Goal: Complete application form: Complete application form

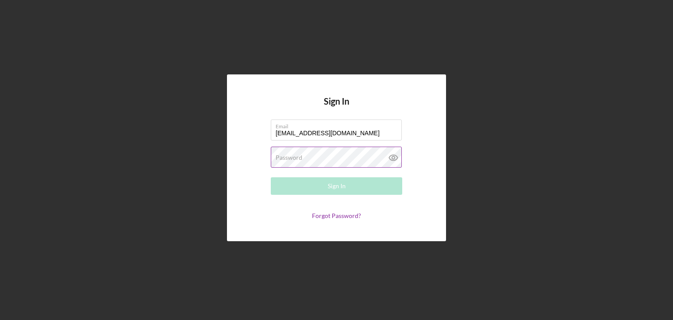
type input "[EMAIL_ADDRESS][DOMAIN_NAME]"
click at [299, 160] on label "Password" at bounding box center [289, 157] width 27 height 7
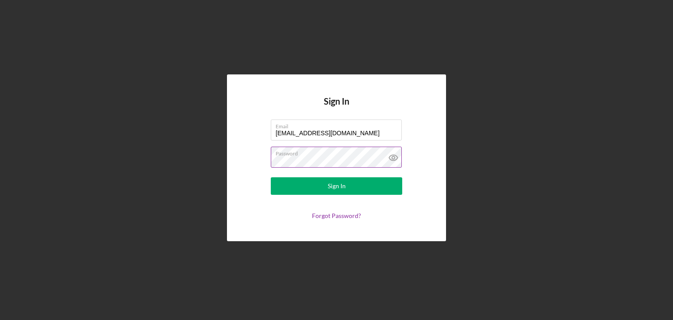
click at [394, 162] on icon at bounding box center [394, 158] width 22 height 22
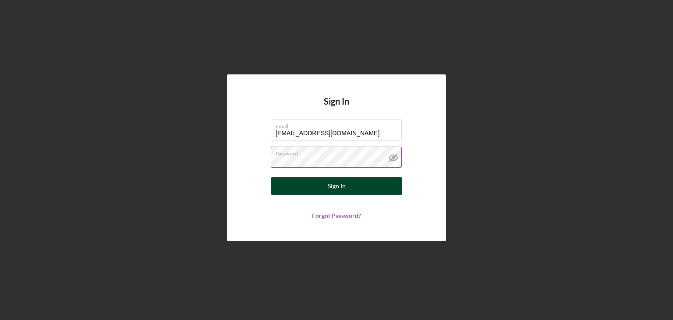
click at [346, 182] on button "Sign In" at bounding box center [336, 187] width 131 height 18
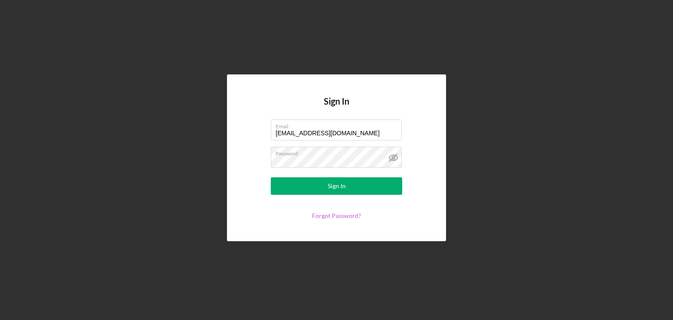
click at [348, 215] on link "Forgot Password?" at bounding box center [336, 215] width 49 height 7
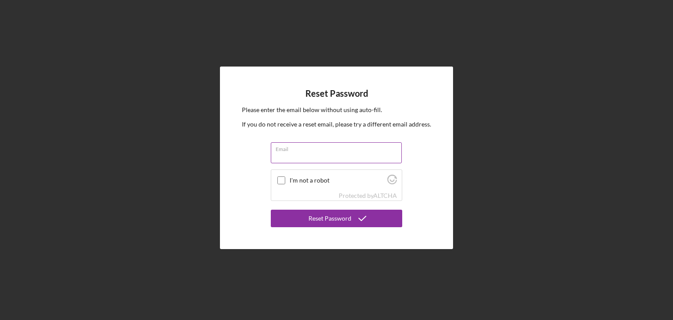
click at [290, 160] on input "Email" at bounding box center [336, 152] width 131 height 21
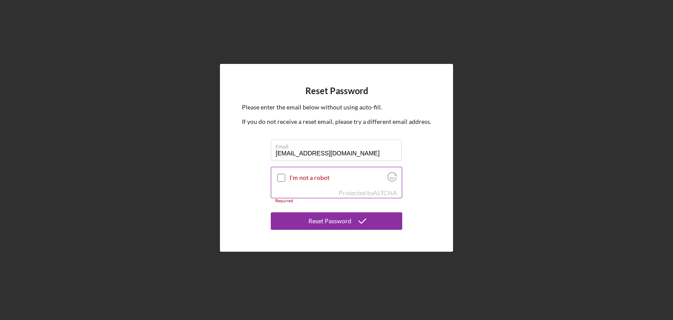
type input "[EMAIL_ADDRESS][DOMAIN_NAME]"
click at [280, 177] on input "I'm not a robot" at bounding box center [281, 178] width 8 height 8
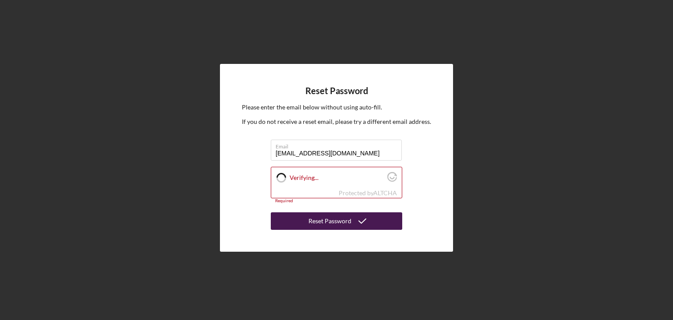
checkbox input "true"
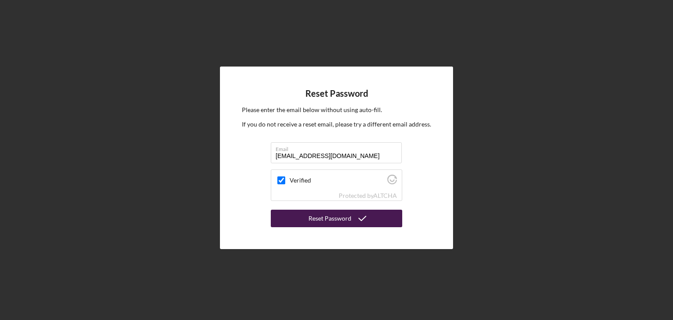
click at [323, 221] on div "Reset Password" at bounding box center [330, 219] width 43 height 18
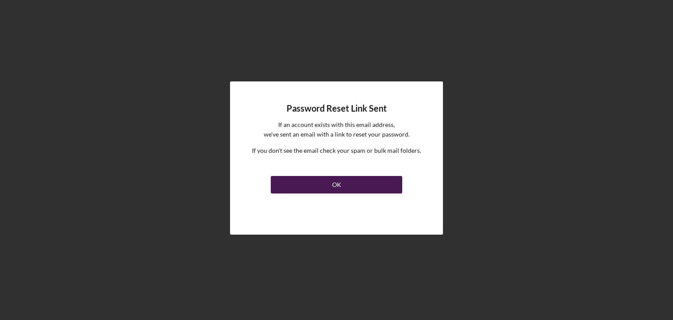
click at [346, 187] on button "OK" at bounding box center [336, 185] width 131 height 18
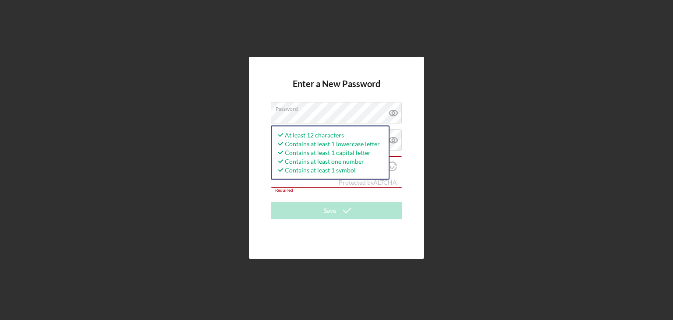
click at [397, 238] on div "Enter a New Password Password At least 12 characters Contains at least 1 lowerc…" at bounding box center [336, 158] width 175 height 202
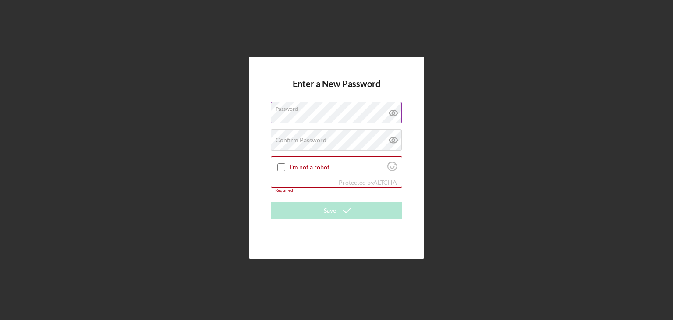
click at [392, 114] on icon at bounding box center [393, 113] width 3 height 3
click at [281, 164] on input "I'm not a robot" at bounding box center [281, 167] width 8 height 8
checkbox input "true"
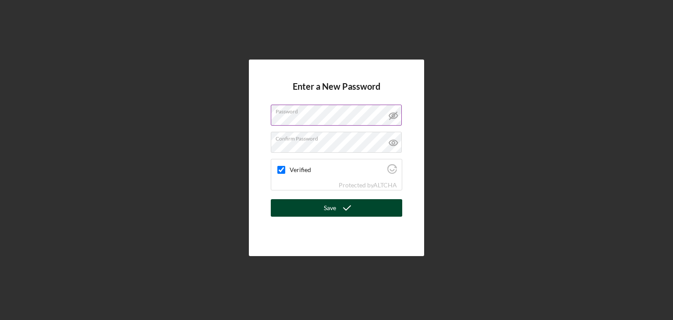
click at [339, 211] on icon "submit" at bounding box center [347, 208] width 22 height 22
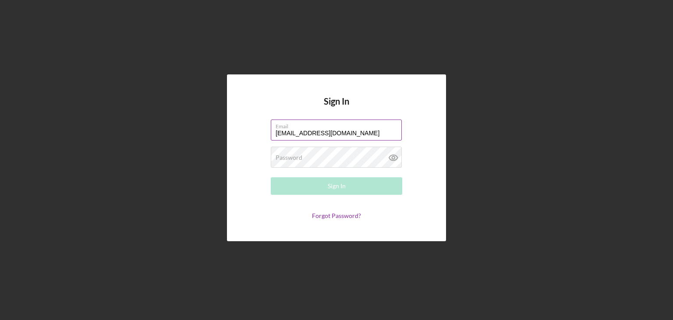
type input "[EMAIL_ADDRESS][DOMAIN_NAME]"
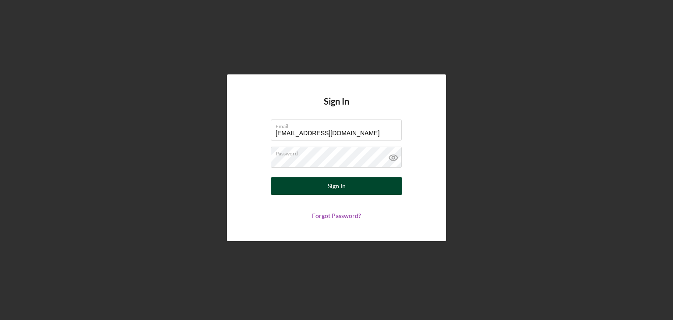
click at [313, 189] on button "Sign In" at bounding box center [336, 187] width 131 height 18
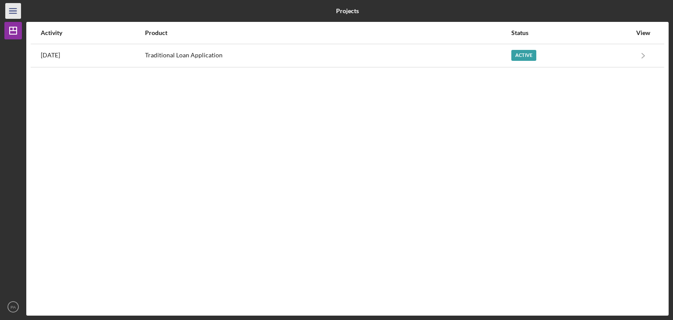
click at [16, 12] on icon "Icon/Menu" at bounding box center [14, 11] width 20 height 20
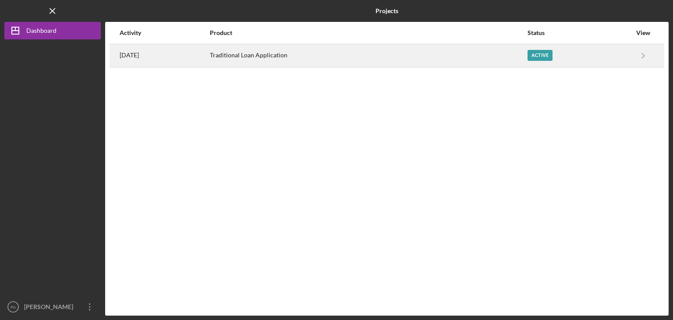
click at [551, 55] on div "Active" at bounding box center [540, 55] width 25 height 11
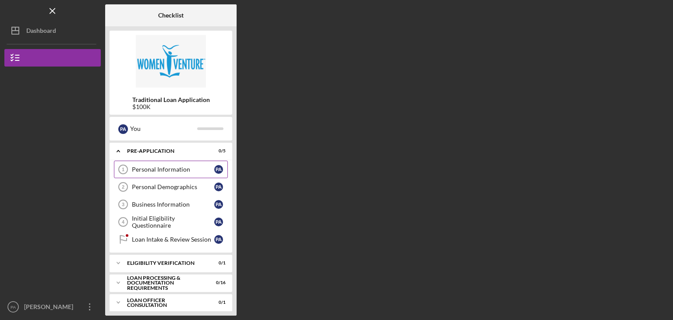
click at [175, 169] on div "Personal Information" at bounding box center [173, 169] width 82 height 7
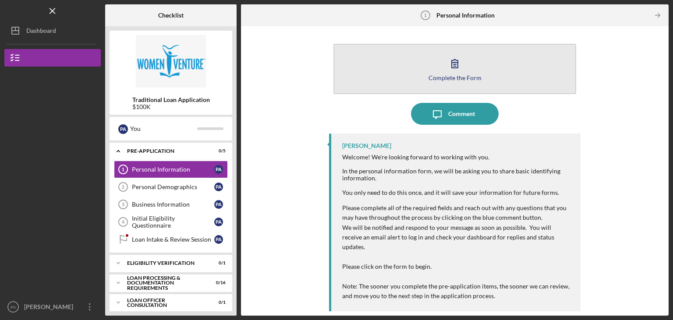
click at [449, 69] on icon "button" at bounding box center [455, 64] width 22 height 22
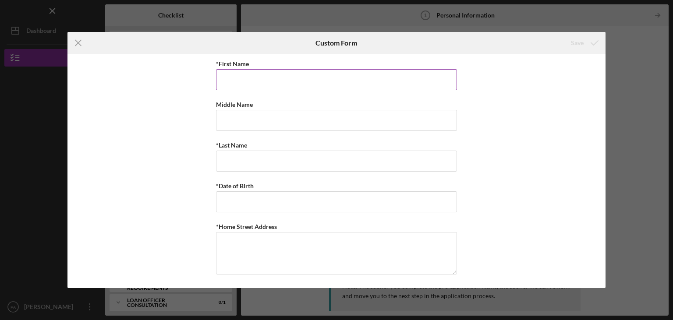
click at [291, 76] on input "*First Name" at bounding box center [336, 79] width 241 height 21
type input "[PERSON_NAME]"
type input "Arrey"
type input "[GEOGRAPHIC_DATA]"
type input "MN"
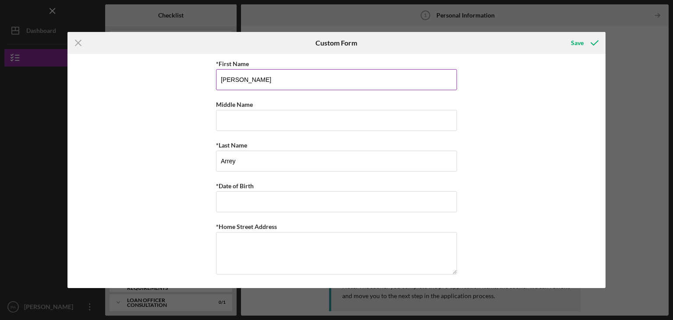
type input "55113"
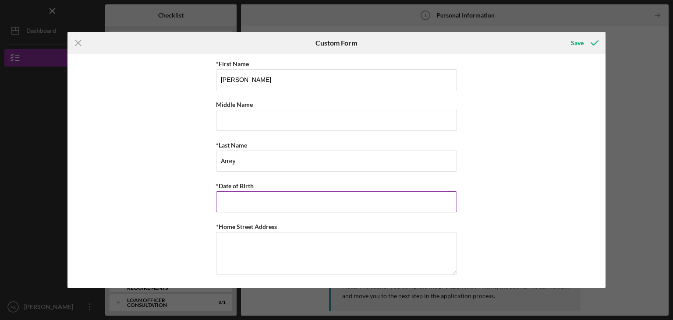
click at [243, 201] on input "*Date of Birth" at bounding box center [336, 202] width 241 height 21
type input "[DATE]"
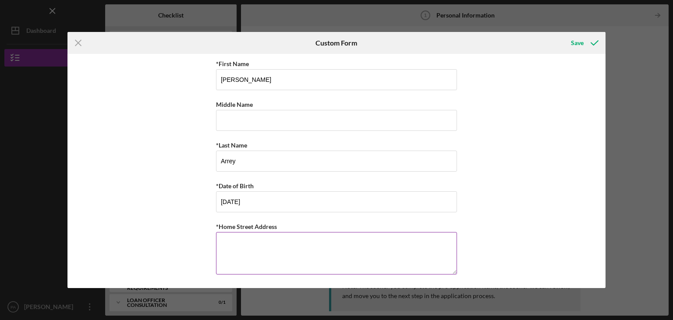
click at [226, 242] on textarea "*Home Street Address" at bounding box center [336, 253] width 241 height 42
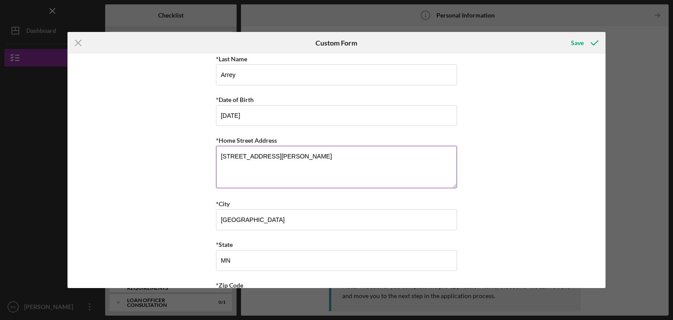
scroll to position [126, 0]
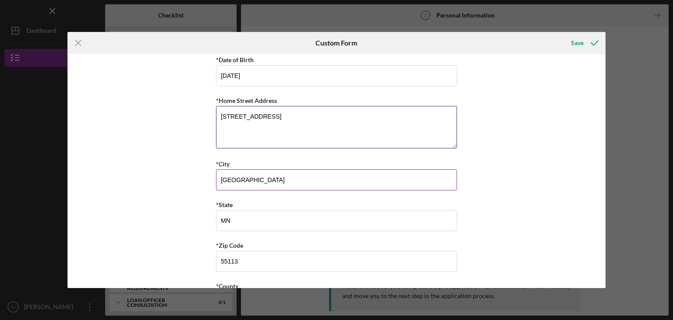
type textarea "[STREET_ADDRESS]"
click at [424, 185] on input "[GEOGRAPHIC_DATA]" at bounding box center [336, 180] width 241 height 21
type input "R"
type input "[PERSON_NAME]"
type input "55303"
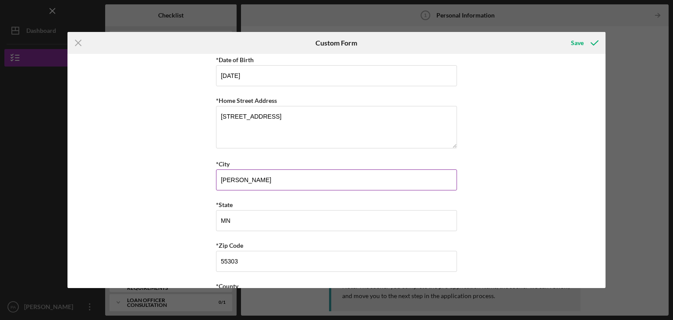
scroll to position [257, 0]
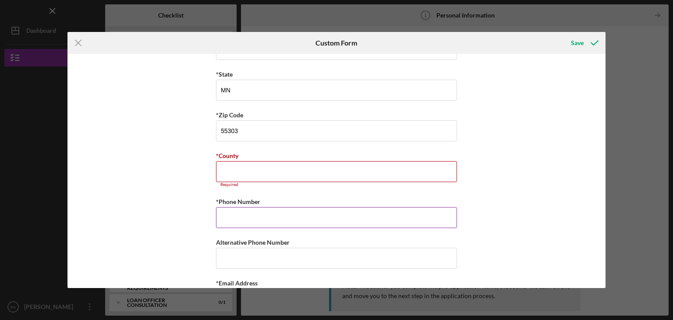
click at [316, 211] on input "*Phone Number" at bounding box center [336, 217] width 241 height 21
click at [295, 177] on input "*County" at bounding box center [336, 171] width 241 height 21
type input "Anoka"
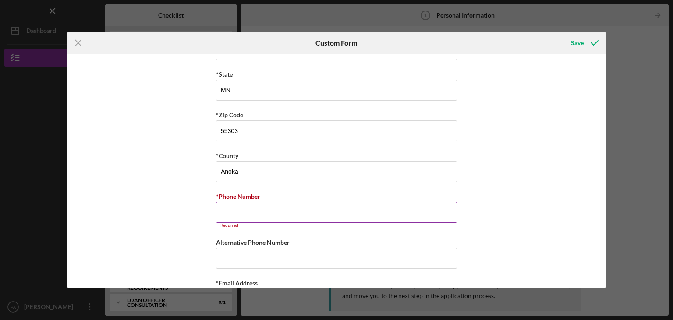
click at [270, 215] on input "*Phone Number" at bounding box center [336, 212] width 241 height 21
type input "[PHONE_NUMBER]"
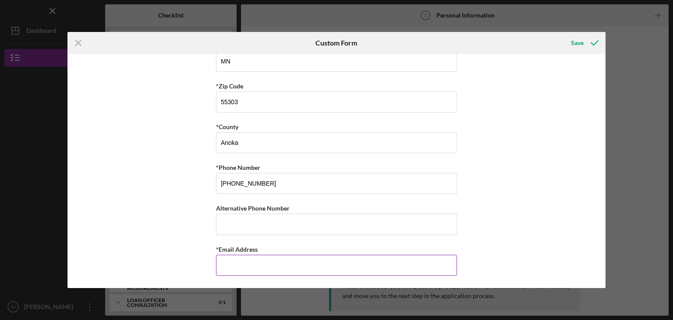
click at [255, 269] on input "*Email Address" at bounding box center [336, 265] width 241 height 21
type input "[EMAIL_ADDRESS][DOMAIN_NAME]"
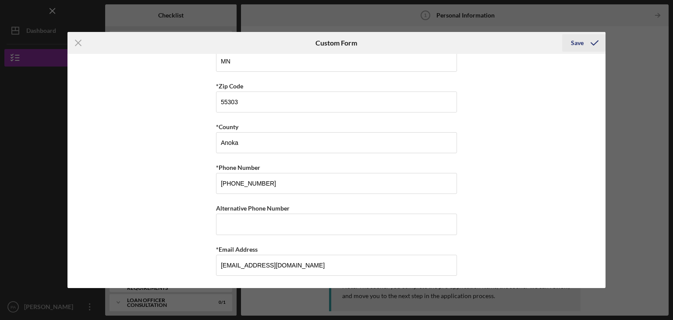
click at [581, 43] on div "Save" at bounding box center [577, 43] width 13 height 18
